Goal: Find specific page/section: Find specific page/section

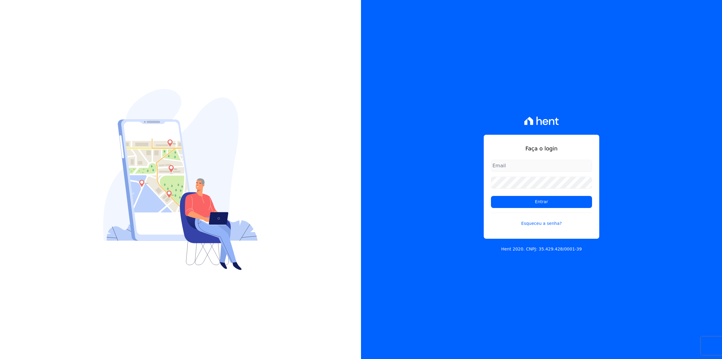
type input "[EMAIL_ADDRESS][DOMAIN_NAME]"
click at [517, 170] on input "[EMAIL_ADDRESS][DOMAIN_NAME]" at bounding box center [541, 166] width 101 height 12
click at [472, 243] on div "Faça o login [EMAIL_ADDRESS][DOMAIN_NAME] Entrar Esqueceu a senha? Hent 2020. C…" at bounding box center [541, 179] width 361 height 359
click at [549, 200] on input "Entrar" at bounding box center [541, 202] width 101 height 12
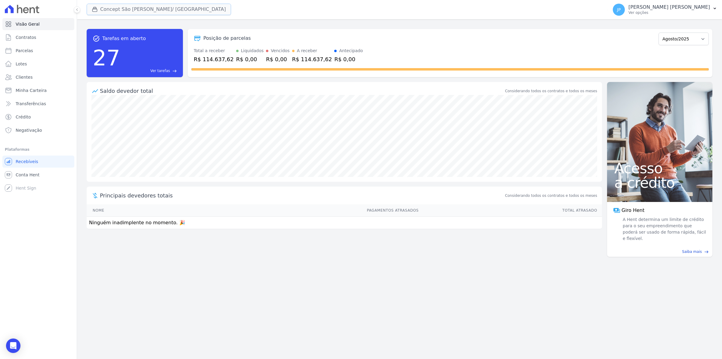
click at [93, 10] on icon "button" at bounding box center [95, 9] width 6 height 6
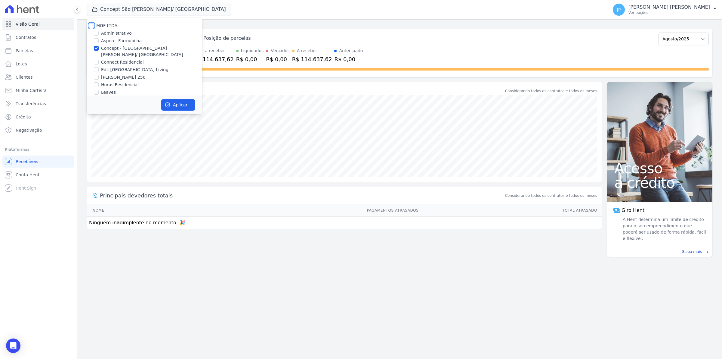
click at [91, 26] on input "MGF LTDA." at bounding box center [91, 25] width 5 height 5
checkbox input "true"
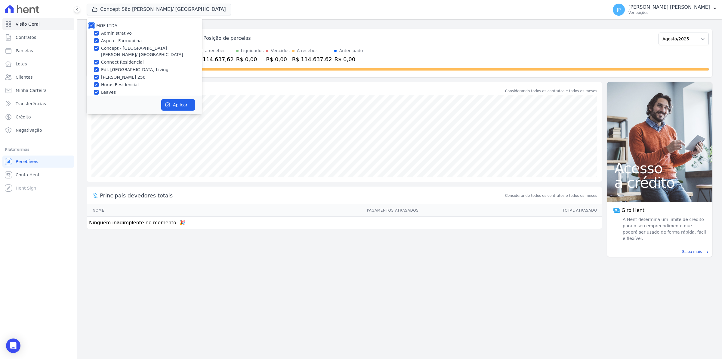
checkbox input "true"
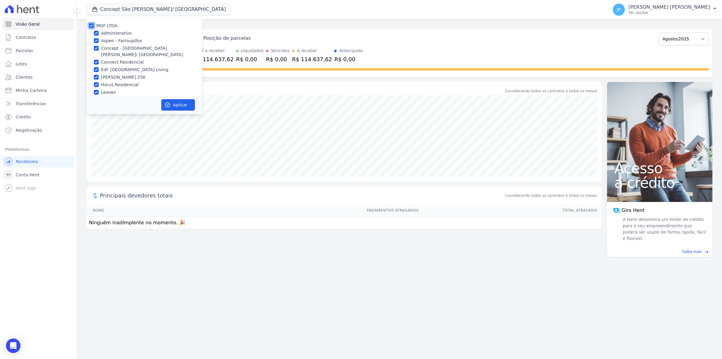
checkbox input "true"
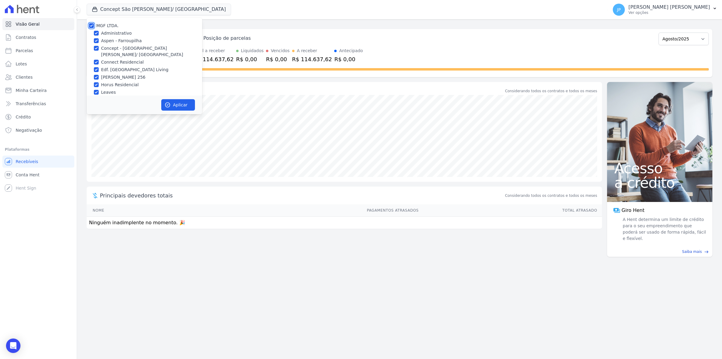
checkbox input "true"
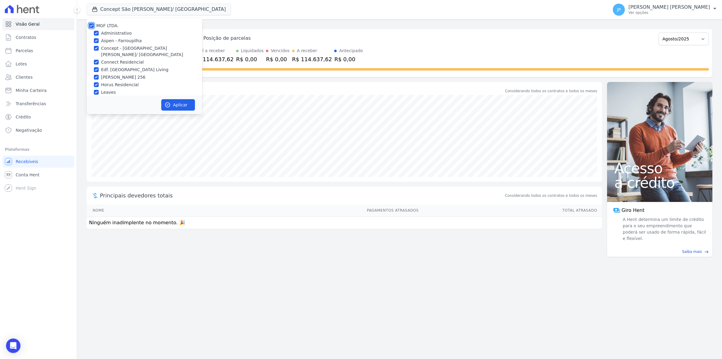
checkbox input "true"
click at [182, 100] on button "Aplicar" at bounding box center [178, 104] width 34 height 11
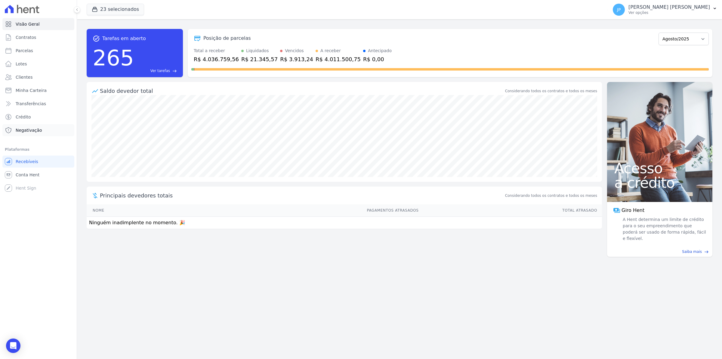
click at [37, 126] on link "Negativação" at bounding box center [38, 130] width 72 height 12
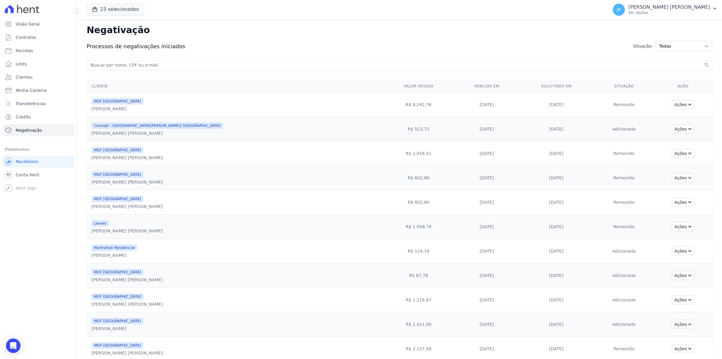
click at [153, 63] on input "search" at bounding box center [395, 64] width 613 height 7
paste input "Ryan Augusto Borges Paim"
type input "Ryan Augusto Borges Paim"
click at [704, 62] on button "search" at bounding box center [707, 65] width 6 height 6
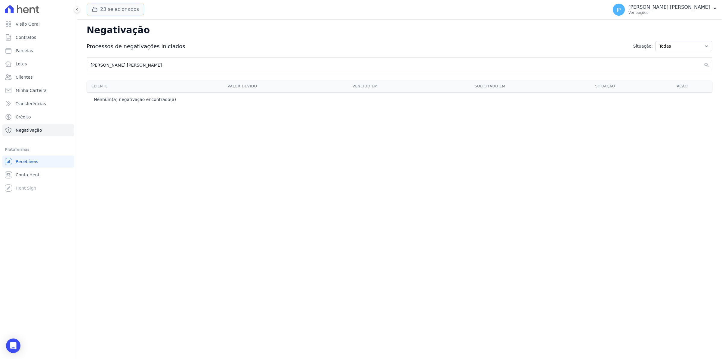
click at [91, 11] on button "23 selecionados" at bounding box center [115, 9] width 57 height 11
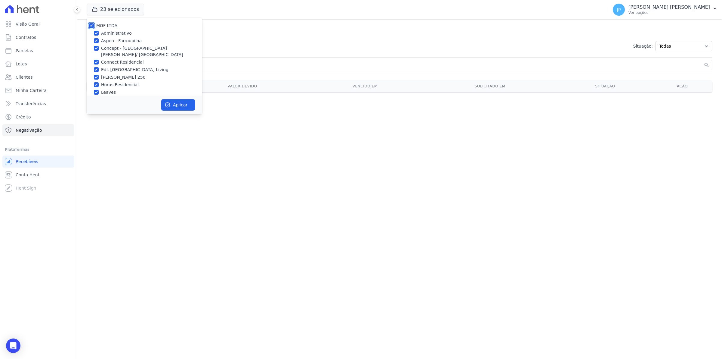
click at [92, 25] on input "MGF LTDA." at bounding box center [91, 25] width 5 height 5
checkbox input "false"
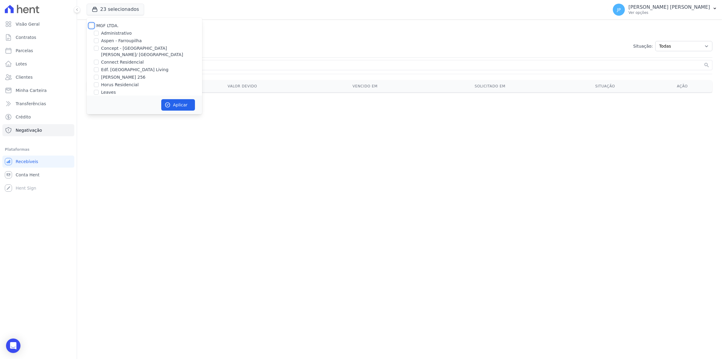
checkbox input "false"
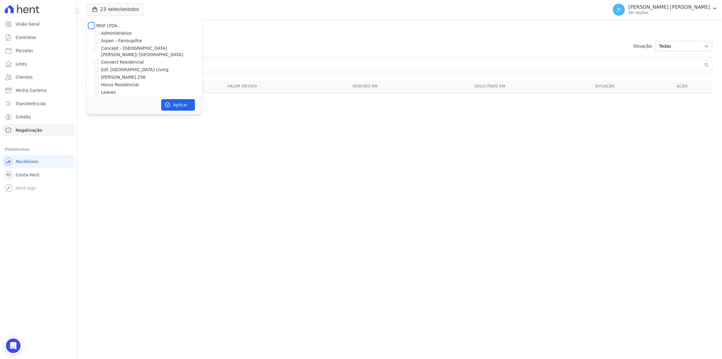
checkbox input "false"
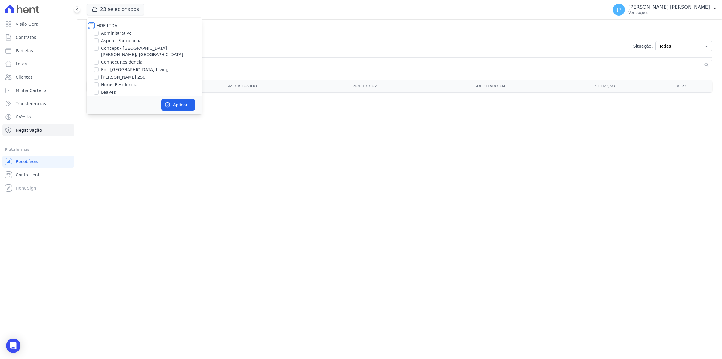
checkbox input "false"
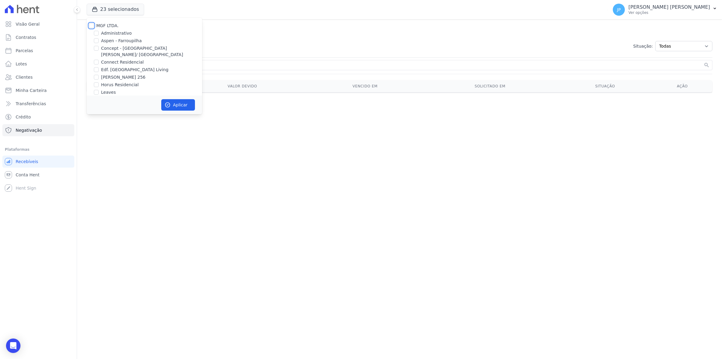
checkbox input "false"
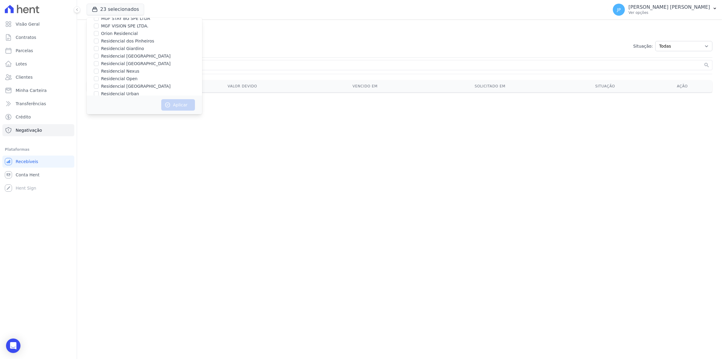
scroll to position [74, 0]
click at [98, 54] on input "MGF STAY BG SPE LTDA" at bounding box center [96, 56] width 5 height 5
checkbox input "true"
click at [175, 101] on button "Aplicar" at bounding box center [178, 104] width 34 height 11
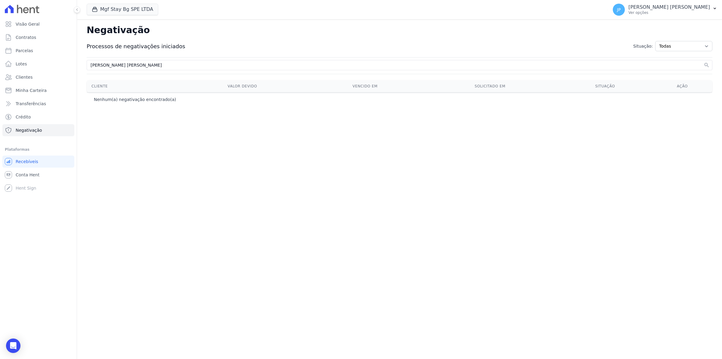
drag, startPoint x: 172, startPoint y: 62, endPoint x: 82, endPoint y: 62, distance: 89.7
click at [82, 62] on div "Negativação Processos de negativações iniciados Situação: Todas Adição solicita…" at bounding box center [399, 188] width 645 height 339
type input "ryan"
click at [704, 62] on button "search" at bounding box center [707, 65] width 6 height 6
